Goal: Check status: Check status

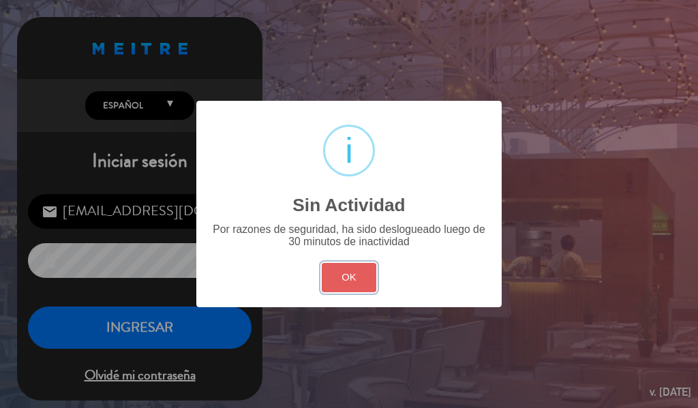
click at [352, 271] on button "OK" at bounding box center [349, 277] width 55 height 29
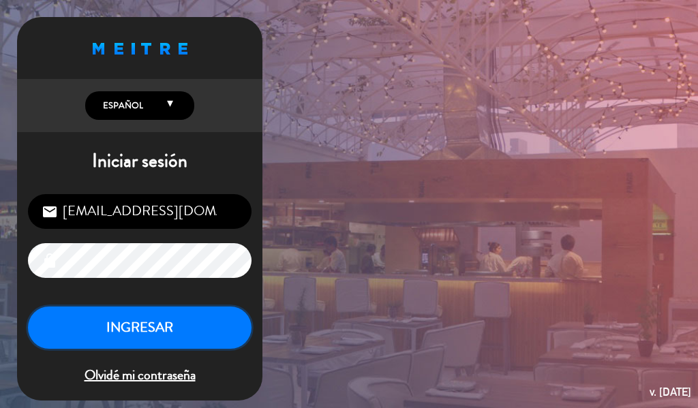
click at [185, 320] on button "INGRESAR" at bounding box center [140, 328] width 224 height 43
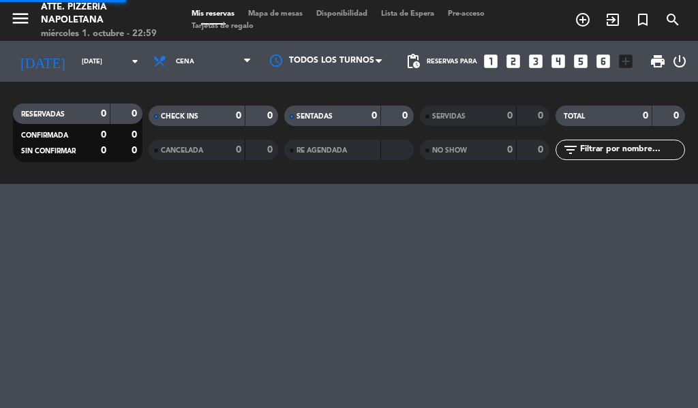
click at [127, 57] on icon "arrow_drop_down" at bounding box center [135, 61] width 16 height 16
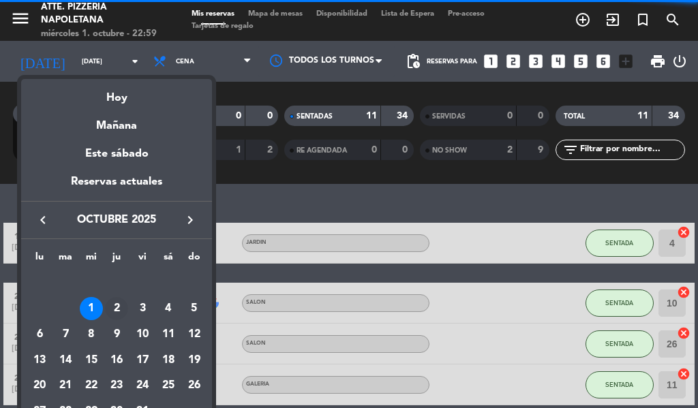
click at [116, 308] on div "2" at bounding box center [116, 308] width 23 height 23
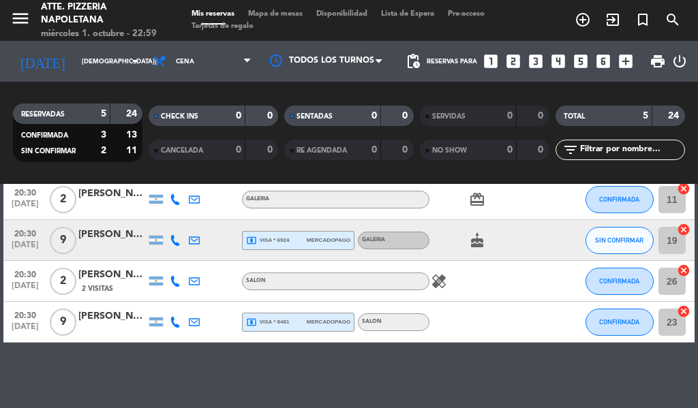
scroll to position [130, 0]
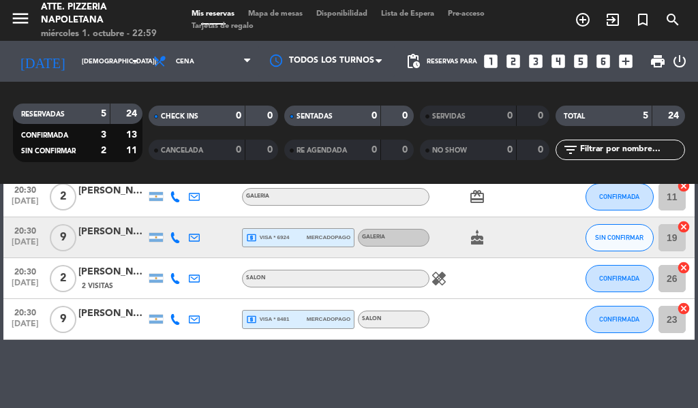
click at [316, 238] on span "mercadopago" at bounding box center [329, 237] width 44 height 9
click at [314, 319] on span "mercadopago" at bounding box center [329, 319] width 44 height 9
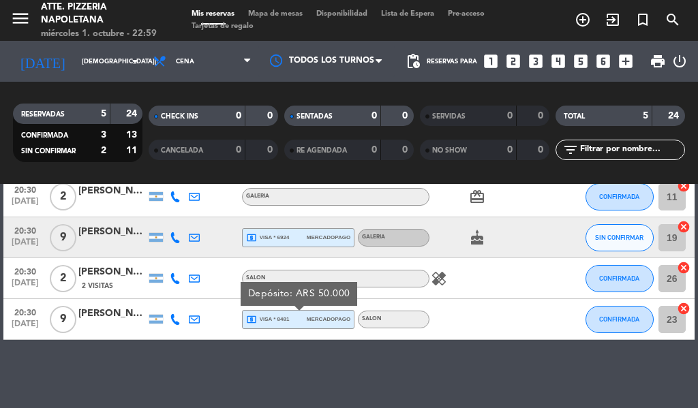
scroll to position [0, 0]
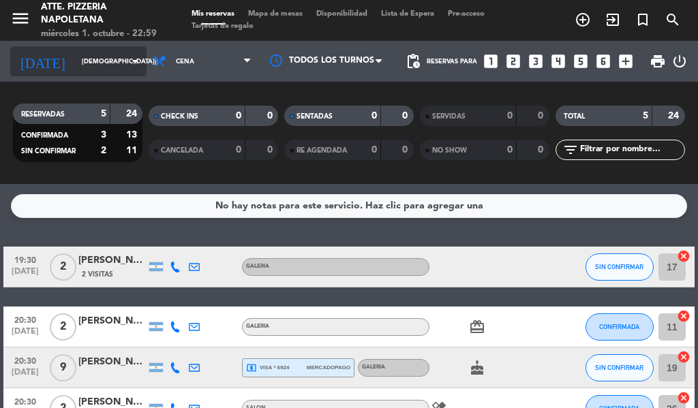
click at [127, 57] on icon "arrow_drop_down" at bounding box center [135, 61] width 16 height 16
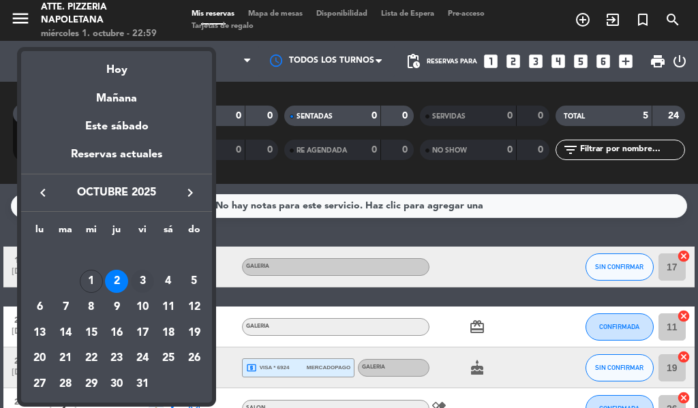
click at [144, 274] on div "3" at bounding box center [142, 281] width 23 height 23
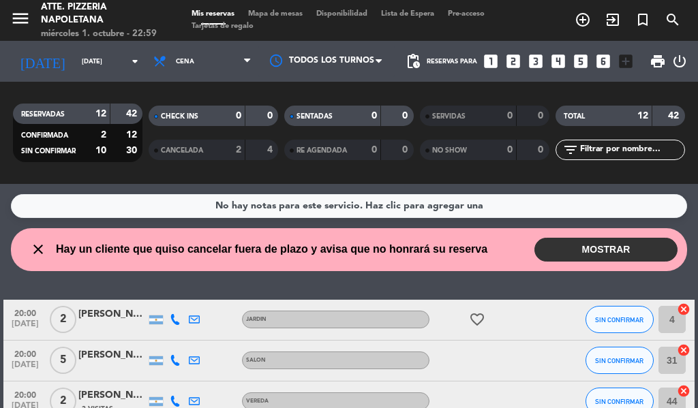
click at [181, 113] on span "CHECK INS" at bounding box center [179, 116] width 37 height 7
click at [70, 108] on div "RESERVADAS" at bounding box center [47, 114] width 63 height 16
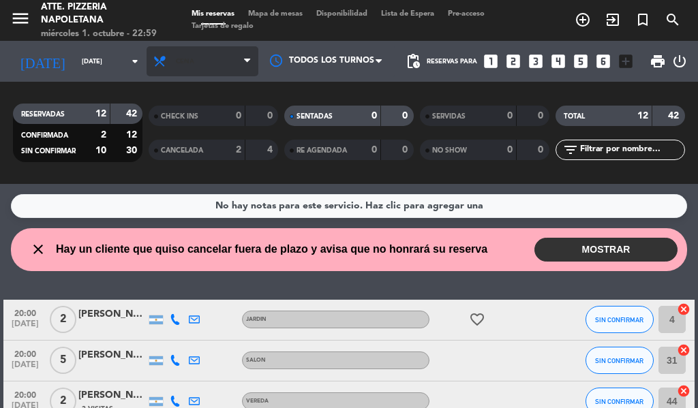
click at [205, 58] on span "Cena" at bounding box center [203, 61] width 112 height 30
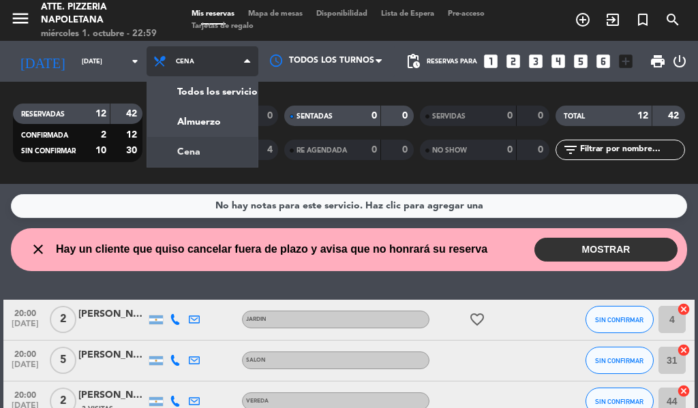
click at [214, 122] on div "menu Atte. Pizzeria Napoletana [DATE] 1. octubre - 22:59 Mis reservas Mapa de m…" at bounding box center [349, 92] width 698 height 184
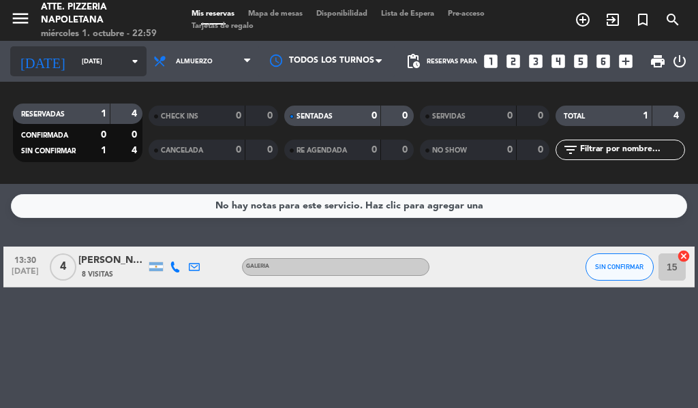
click at [108, 60] on input "[DATE]" at bounding box center [119, 61] width 89 height 21
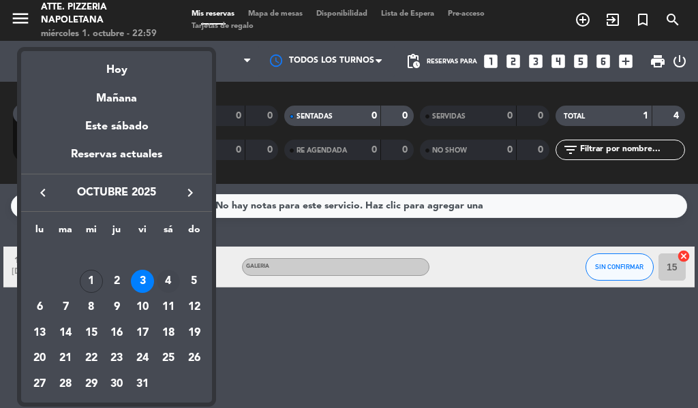
click at [170, 277] on div "4" at bounding box center [168, 281] width 23 height 23
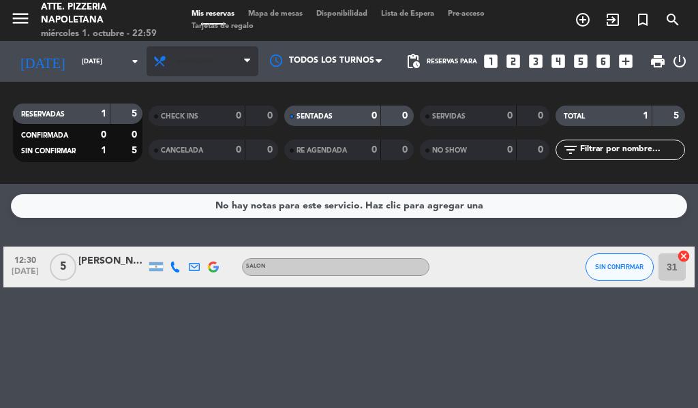
click at [245, 56] on icon at bounding box center [247, 61] width 6 height 11
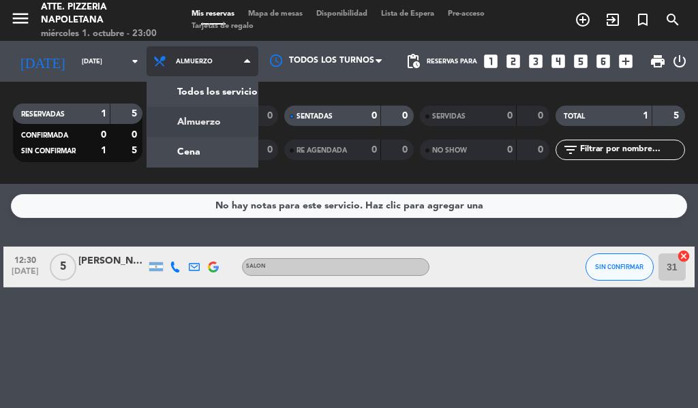
click at [214, 155] on div "menu Atte. Pizzeria Napoletana [DATE] 1. octubre - 23:00 Mis reservas Mapa de m…" at bounding box center [349, 92] width 698 height 184
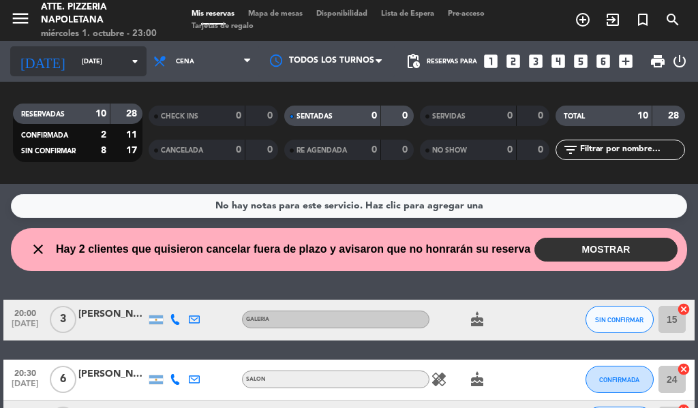
click at [127, 60] on icon "arrow_drop_down" at bounding box center [135, 61] width 16 height 16
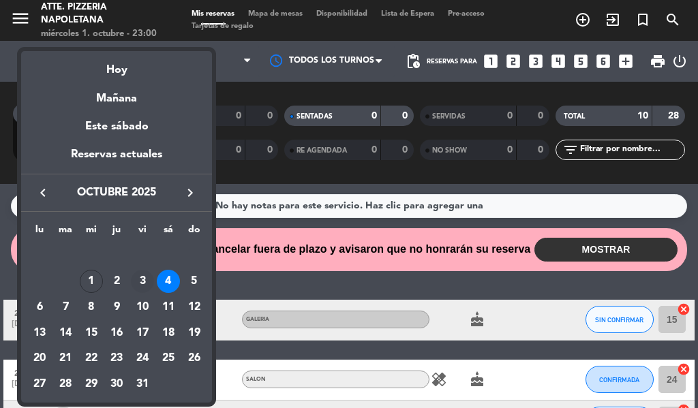
click at [142, 282] on div "3" at bounding box center [142, 281] width 23 height 23
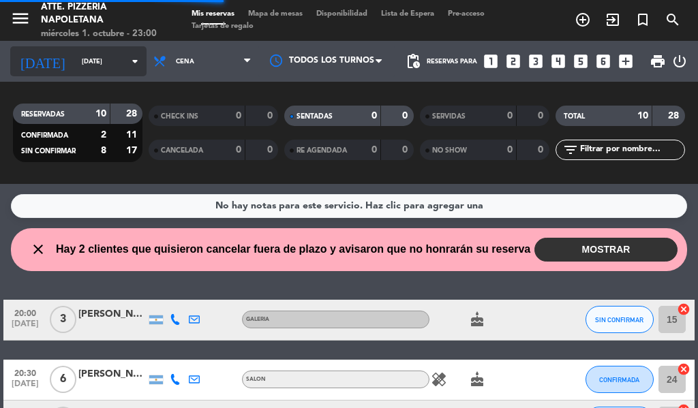
click at [127, 59] on icon "arrow_drop_down" at bounding box center [135, 61] width 16 height 16
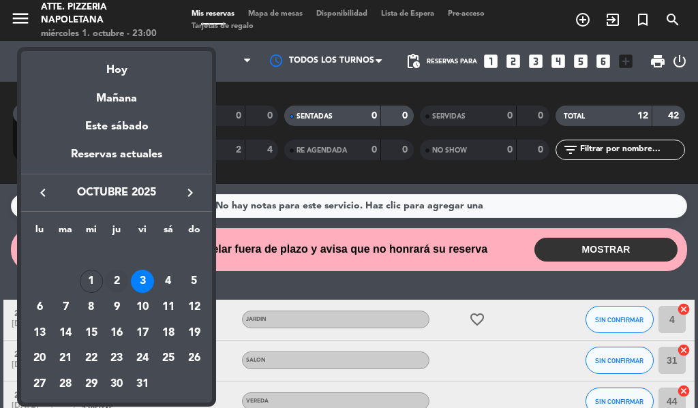
click at [117, 282] on div "2" at bounding box center [116, 281] width 23 height 23
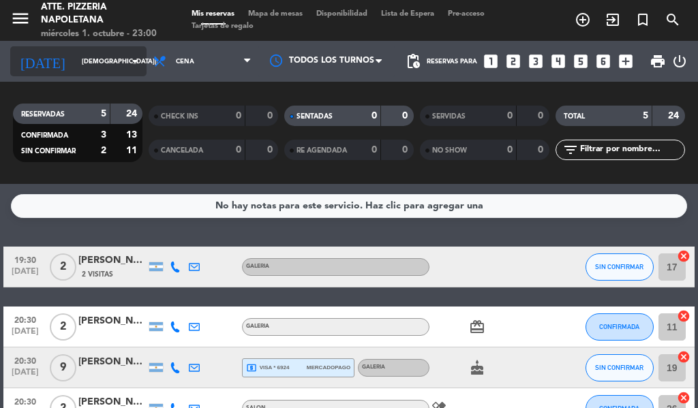
click at [127, 61] on icon "arrow_drop_down" at bounding box center [135, 61] width 16 height 16
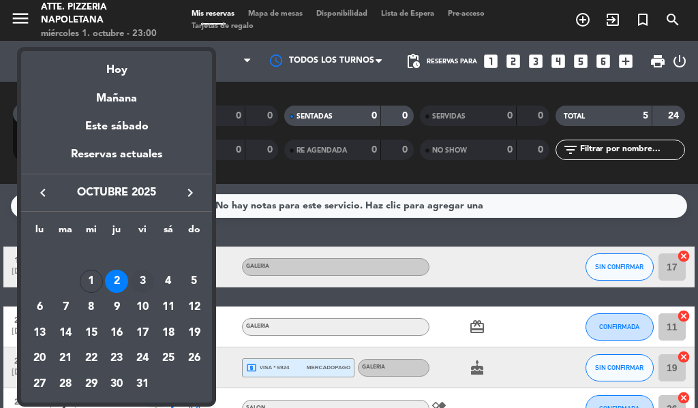
click at [142, 281] on div "3" at bounding box center [142, 281] width 23 height 23
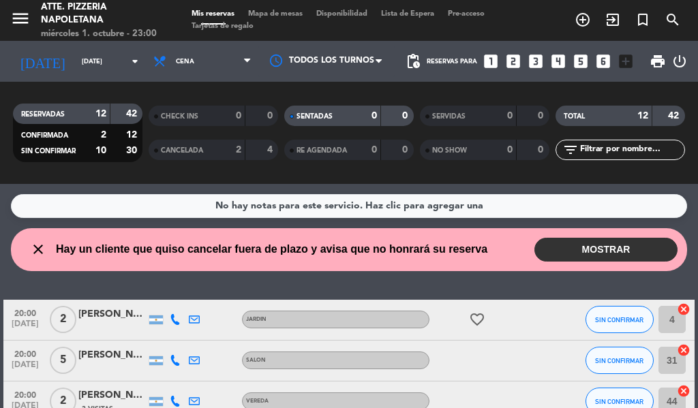
click at [613, 245] on button "MOSTRAR" at bounding box center [605, 250] width 143 height 24
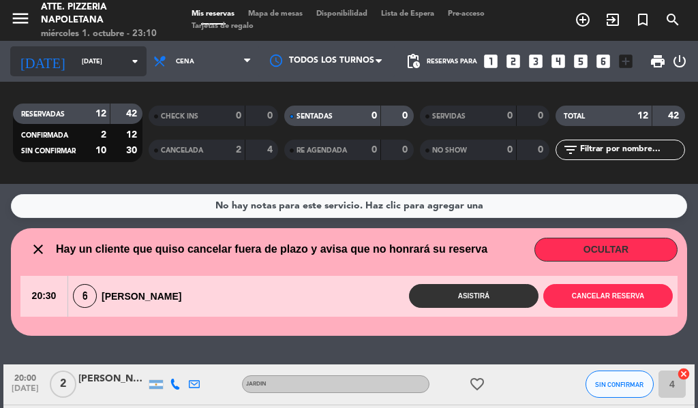
click at [111, 63] on input "[DATE]" at bounding box center [119, 61] width 89 height 21
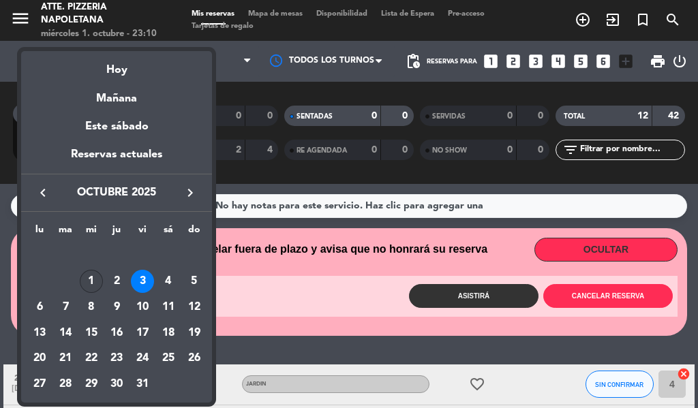
click at [91, 277] on div "1" at bounding box center [91, 281] width 23 height 23
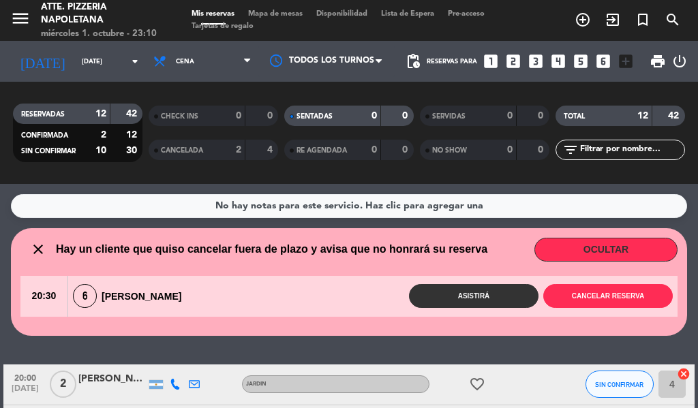
type input "[DATE]"
